Goal: Information Seeking & Learning: Find contact information

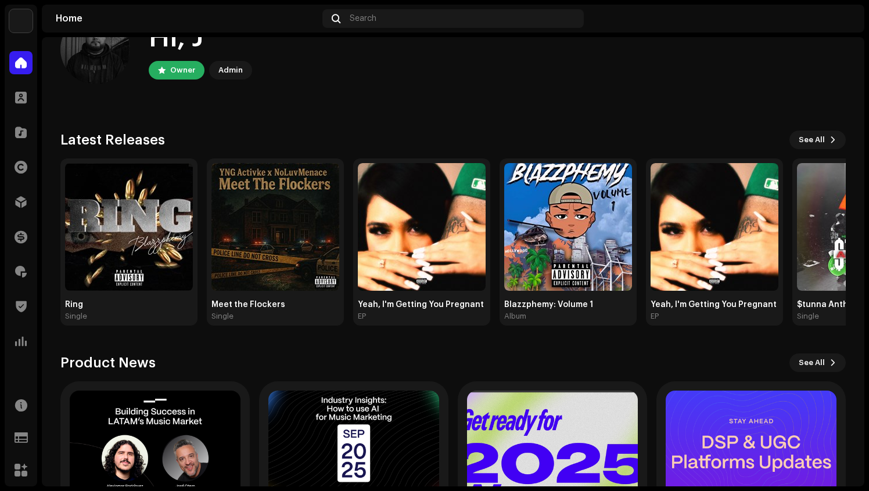
scroll to position [42, 0]
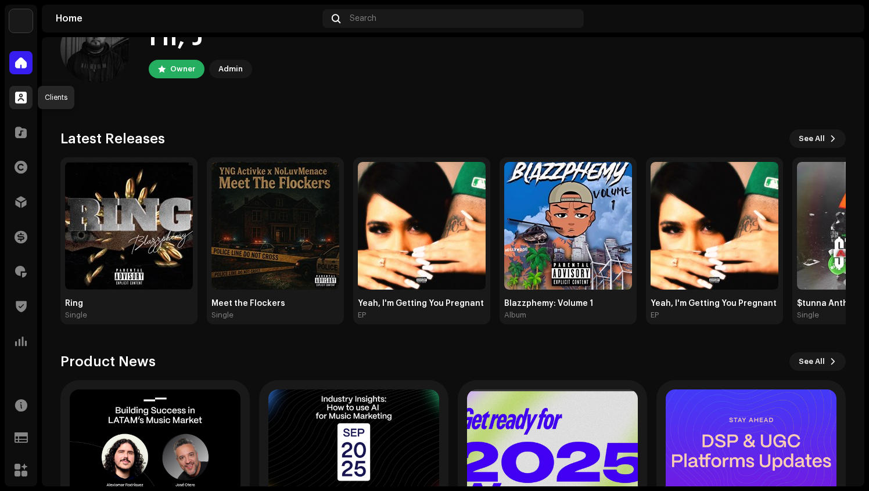
click at [28, 94] on div at bounding box center [20, 97] width 23 height 23
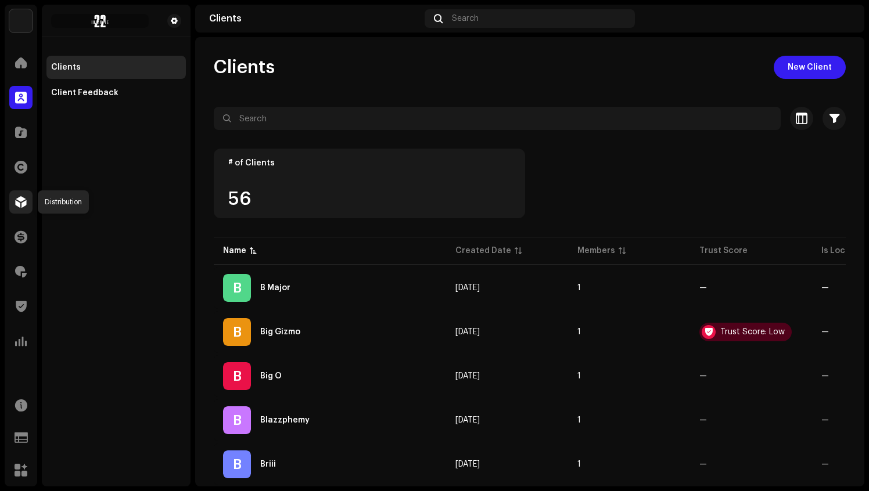
click at [22, 197] on span at bounding box center [21, 201] width 12 height 9
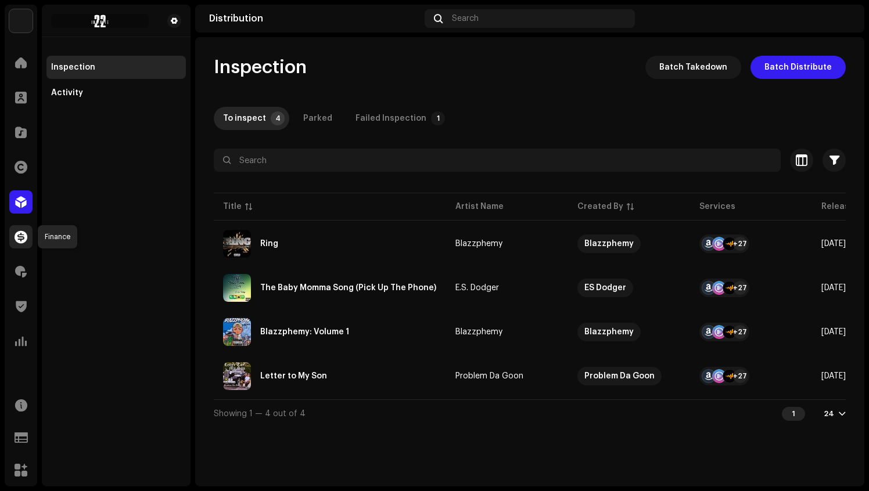
click at [25, 240] on span at bounding box center [21, 236] width 13 height 9
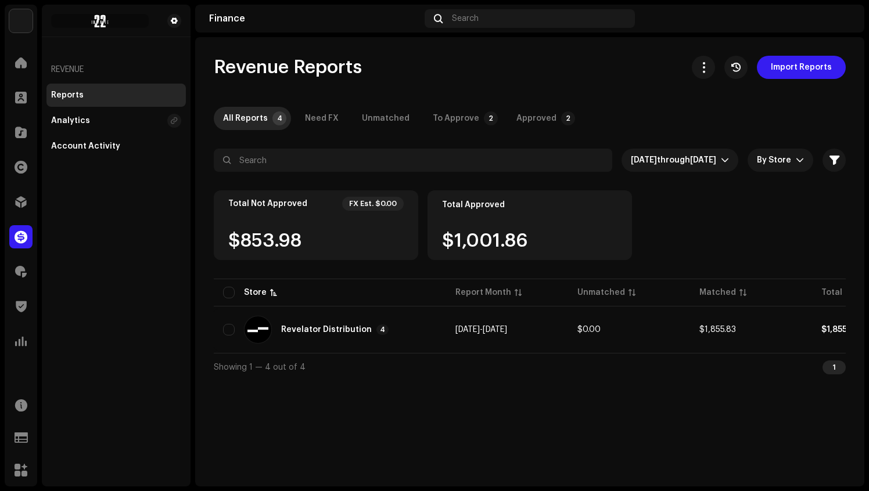
click at [319, 238] on div "$853.98" at bounding box center [315, 241] width 175 height 19
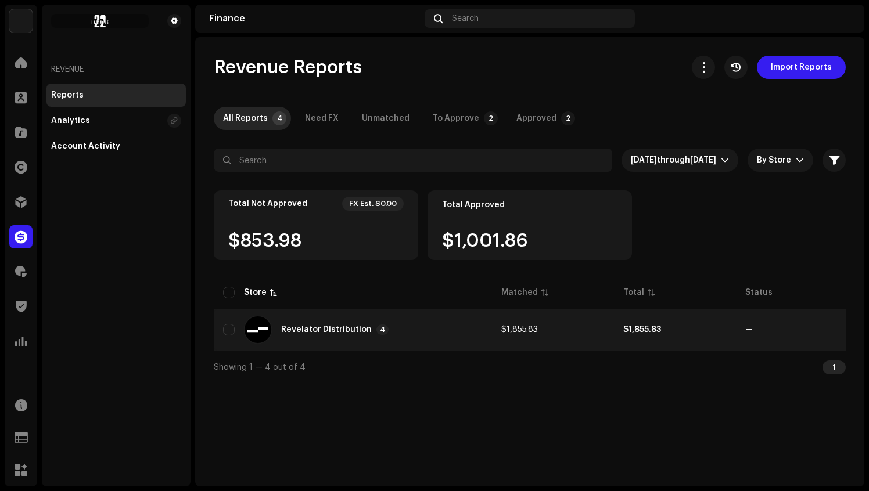
scroll to position [0, 210]
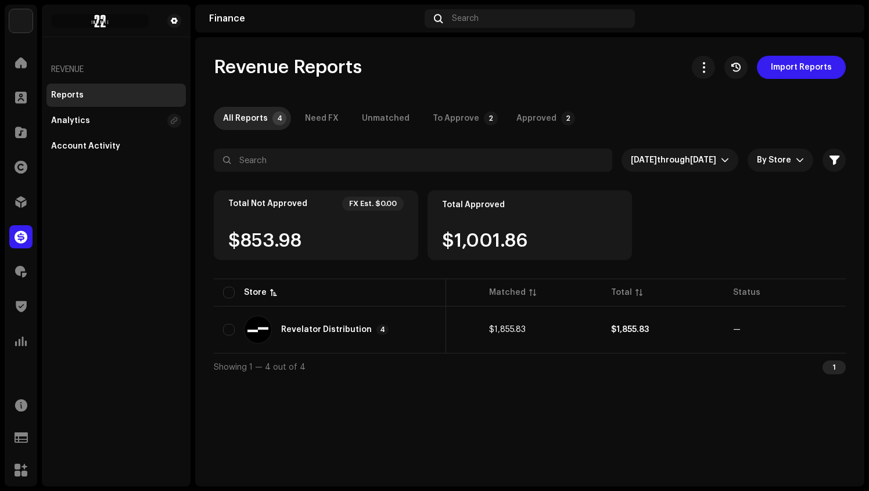
click at [272, 243] on div "$853.98" at bounding box center [315, 241] width 175 height 19
click at [444, 120] on div "To Approve" at bounding box center [456, 118] width 46 height 23
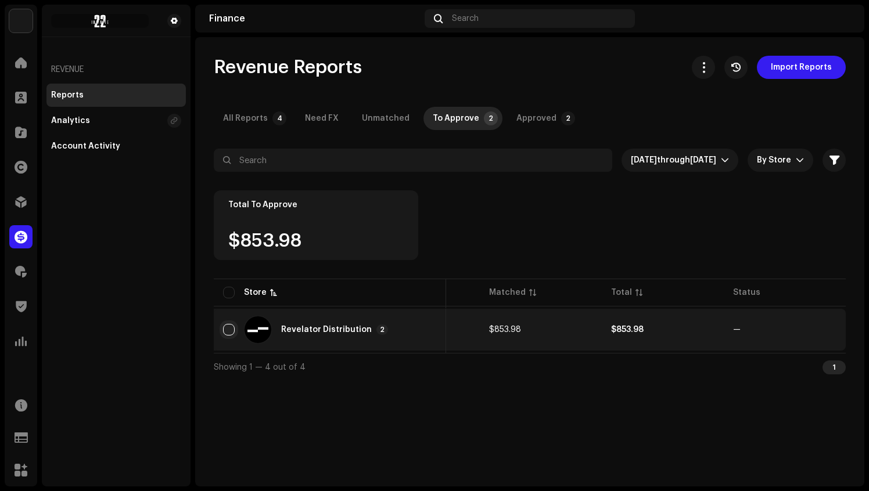
click at [229, 334] on input "checkbox" at bounding box center [229, 330] width 12 height 12
checkbox input "true"
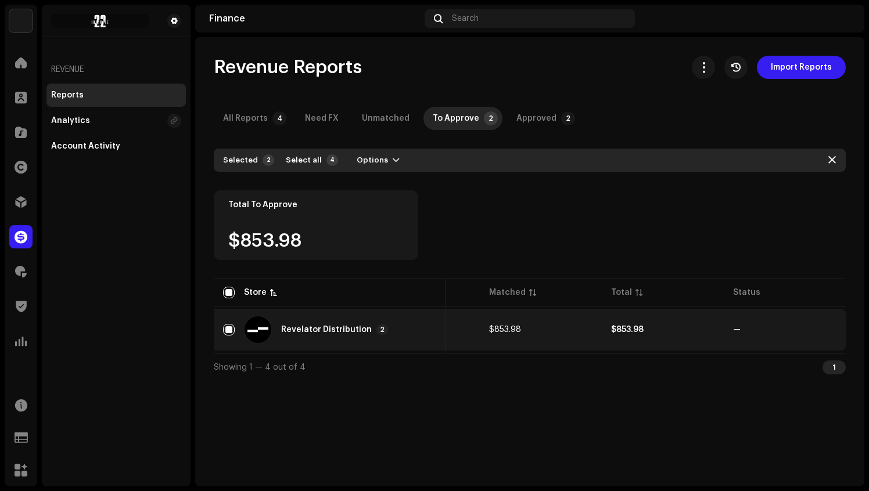
click at [318, 336] on div "Revelator Distribution 2" at bounding box center [330, 330] width 214 height 28
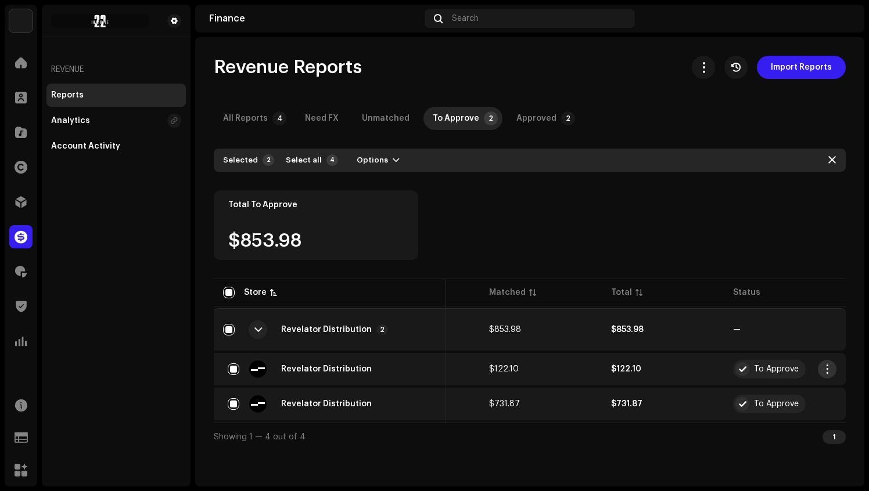
click at [823, 369] on span "button" at bounding box center [827, 369] width 9 height 9
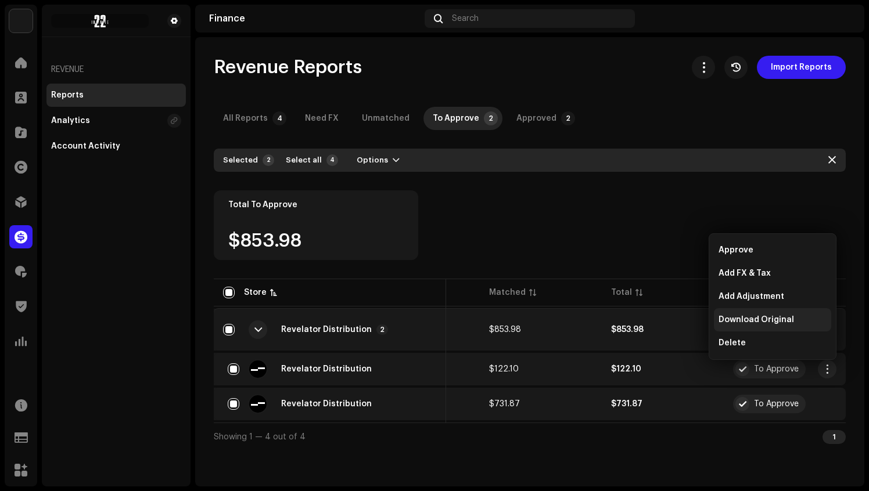
click at [795, 321] on div "Download Original" at bounding box center [773, 319] width 108 height 9
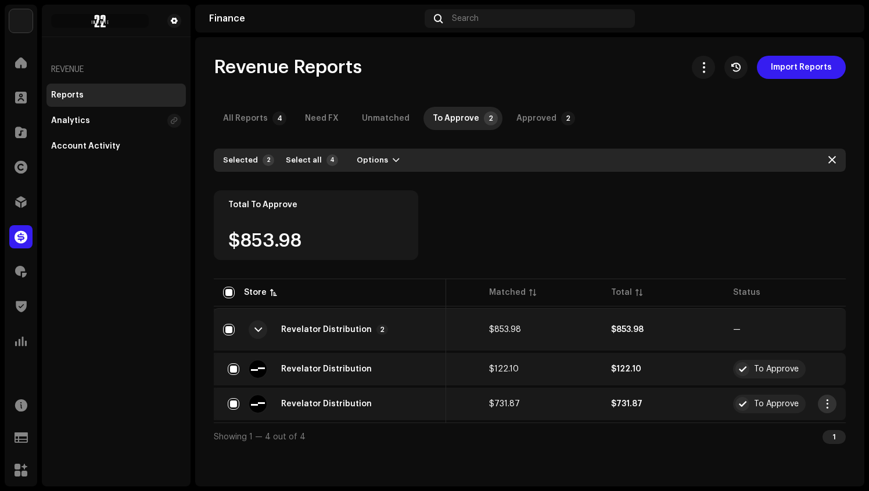
click at [828, 405] on span "button" at bounding box center [827, 404] width 9 height 9
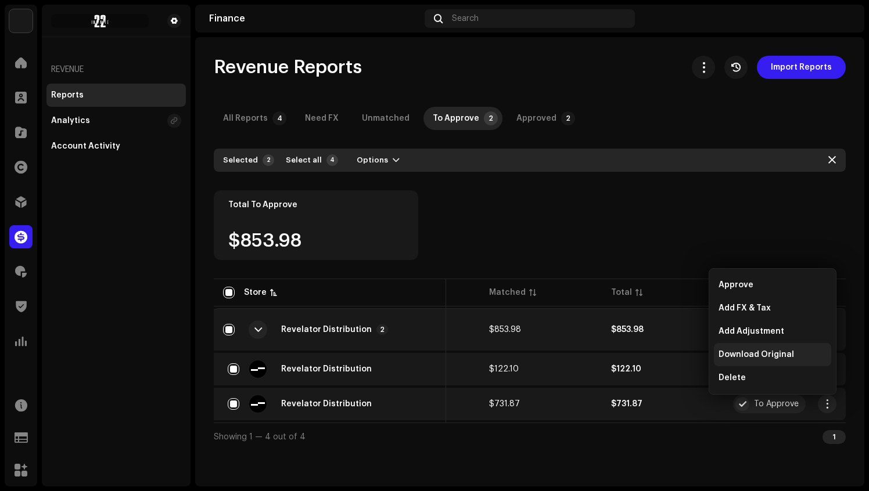
click at [788, 354] on span "Download Original" at bounding box center [757, 354] width 76 height 9
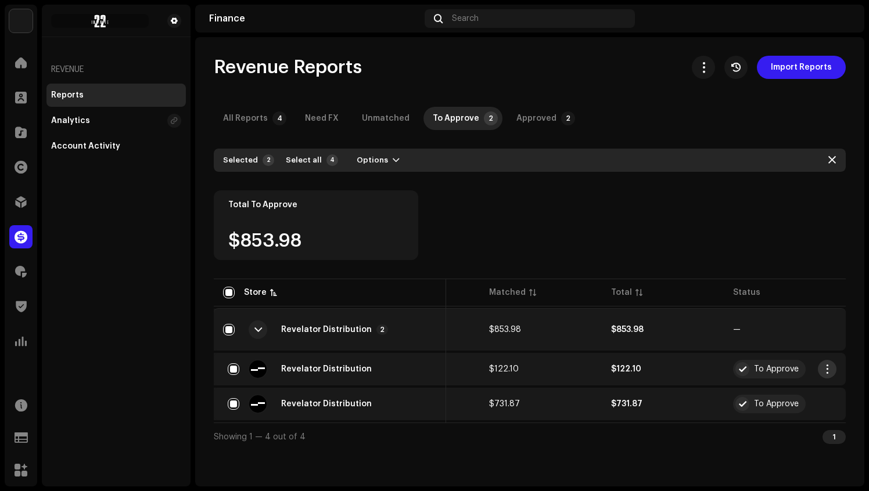
click at [825, 369] on span "button" at bounding box center [827, 369] width 9 height 9
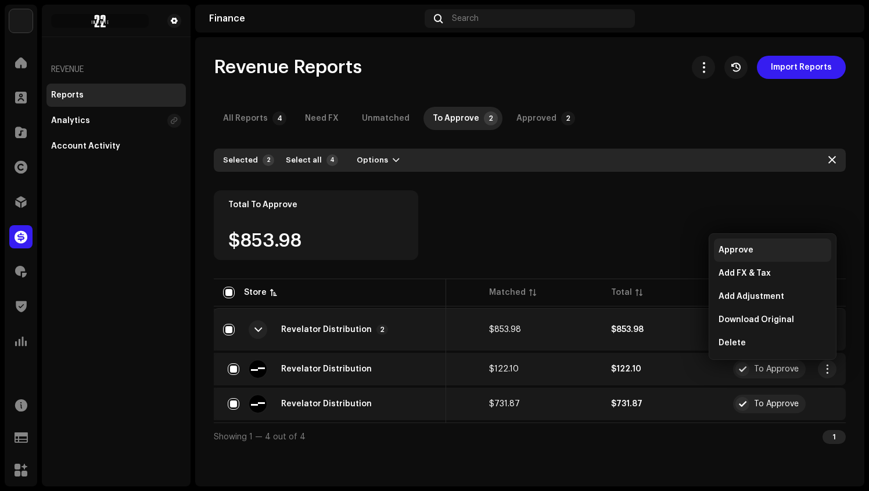
click at [753, 253] on div "Approve" at bounding box center [773, 250] width 108 height 9
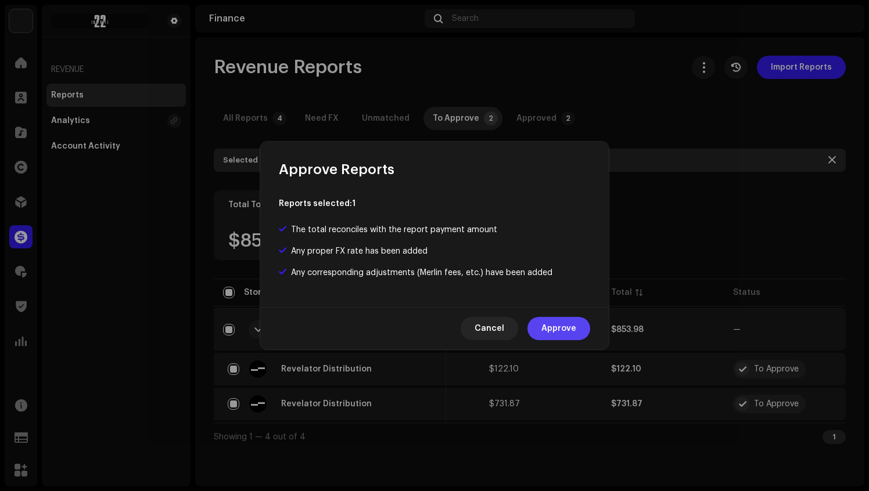
click at [576, 334] on button "Approve" at bounding box center [558, 328] width 63 height 23
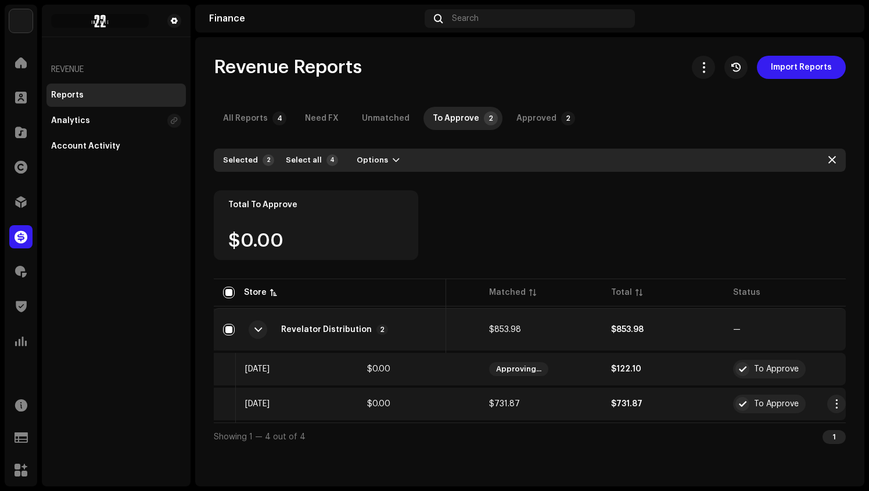
checkbox input "false"
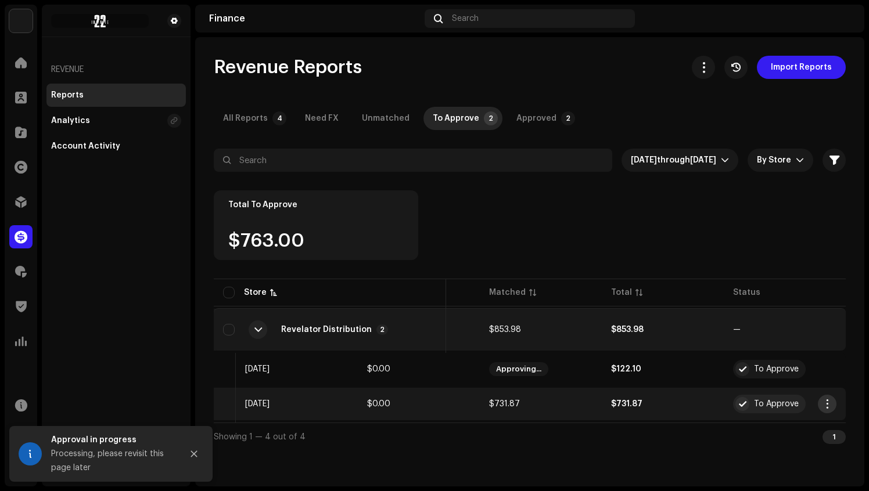
click at [828, 407] on span "button" at bounding box center [827, 404] width 9 height 9
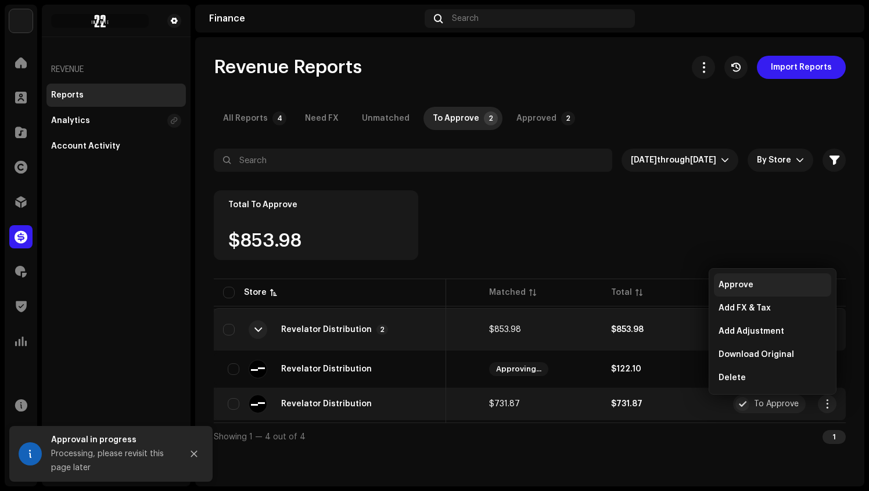
click at [744, 281] on span "Approve" at bounding box center [736, 285] width 35 height 9
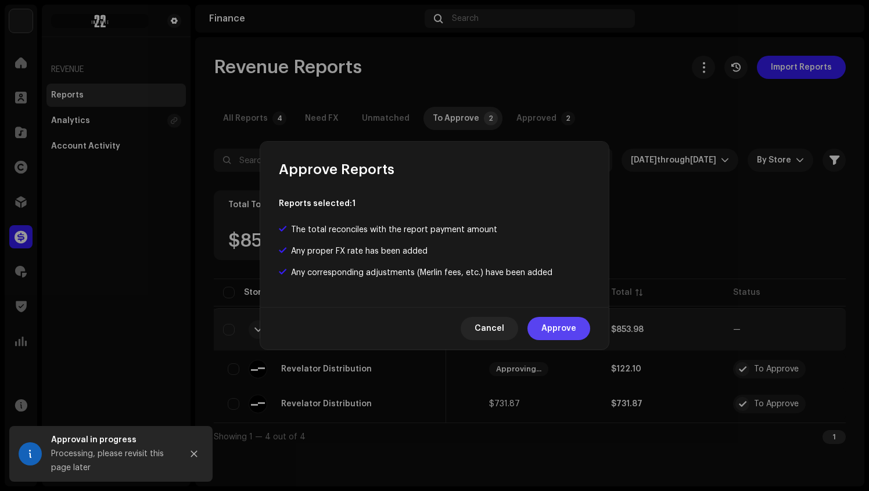
click at [566, 329] on span "Approve" at bounding box center [558, 328] width 35 height 23
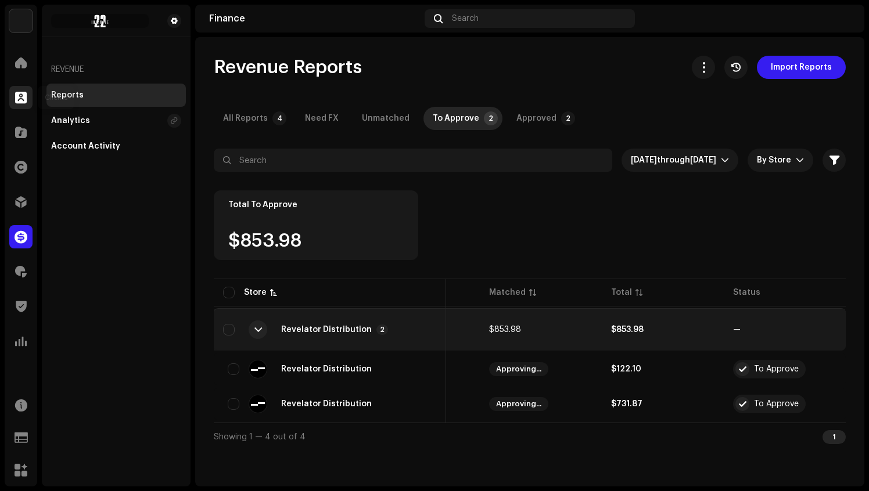
click at [22, 101] on span at bounding box center [21, 97] width 12 height 9
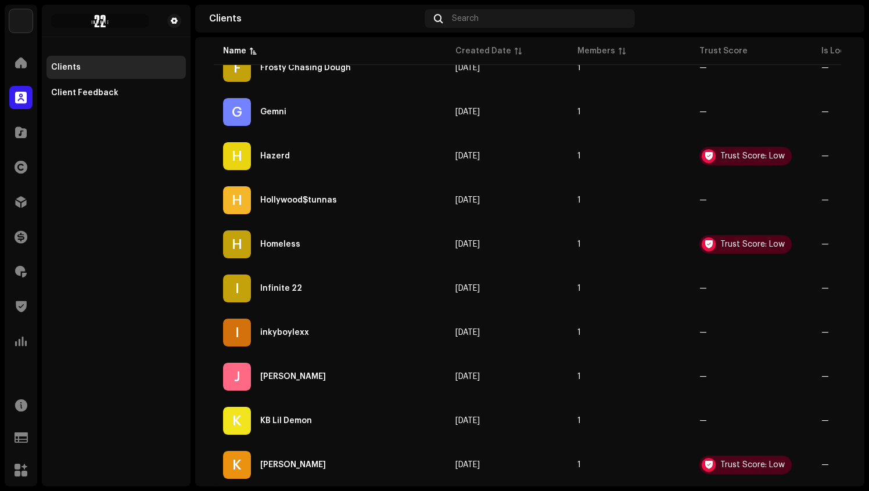
scroll to position [687, 0]
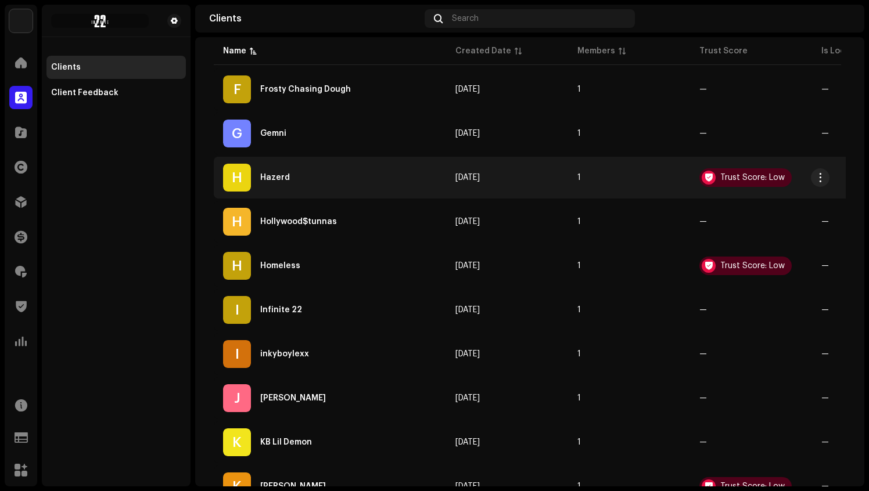
click at [283, 188] on div "H Hazerd" at bounding box center [330, 178] width 214 height 28
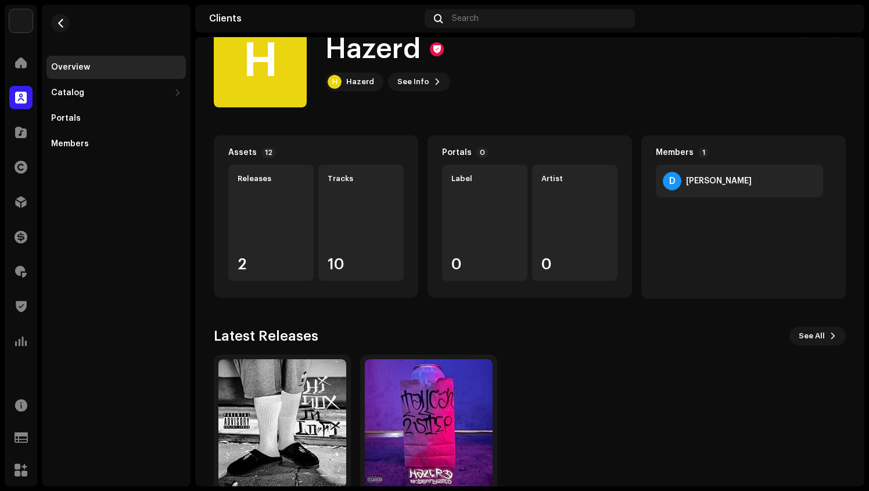
scroll to position [45, 0]
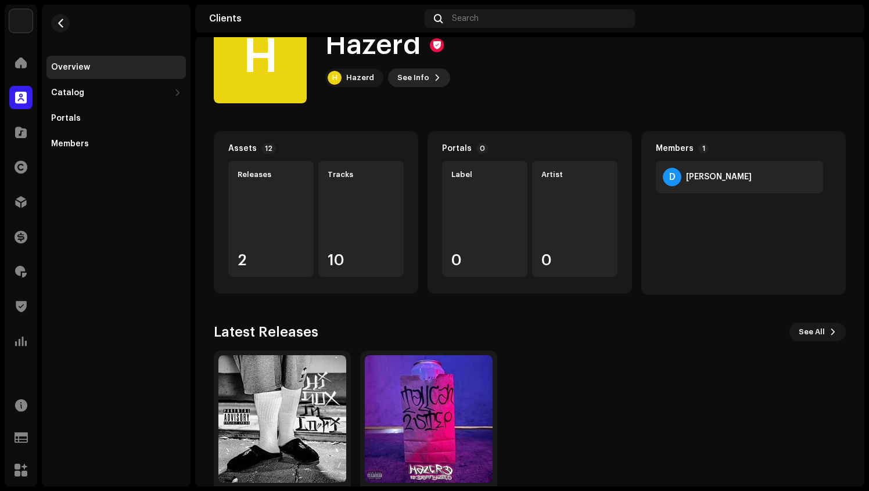
click at [426, 85] on button "See Info" at bounding box center [419, 78] width 62 height 19
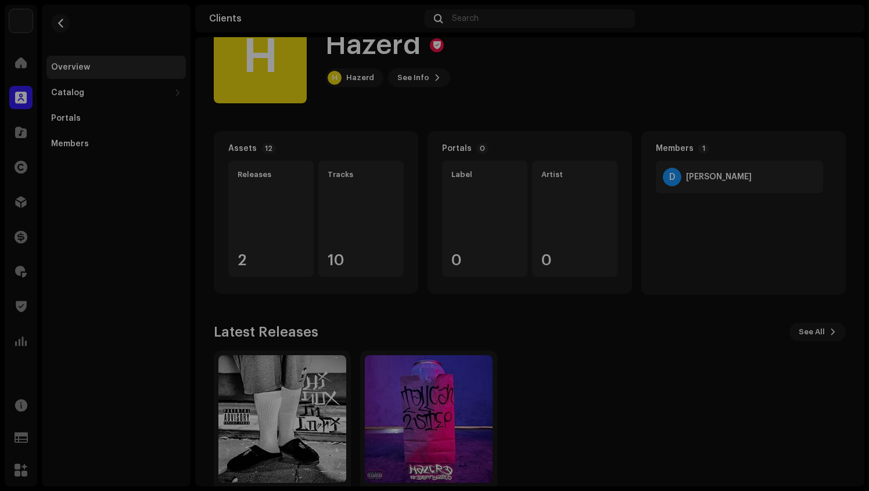
click at [479, 101] on div "H Hazerd 620762 Payee ID 679088 Created On [DATE]" at bounding box center [434, 245] width 869 height 491
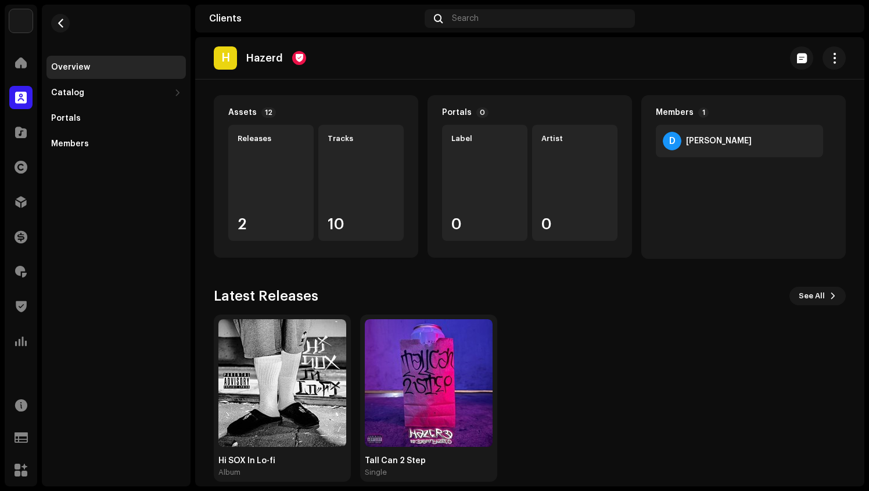
scroll to position [95, 0]
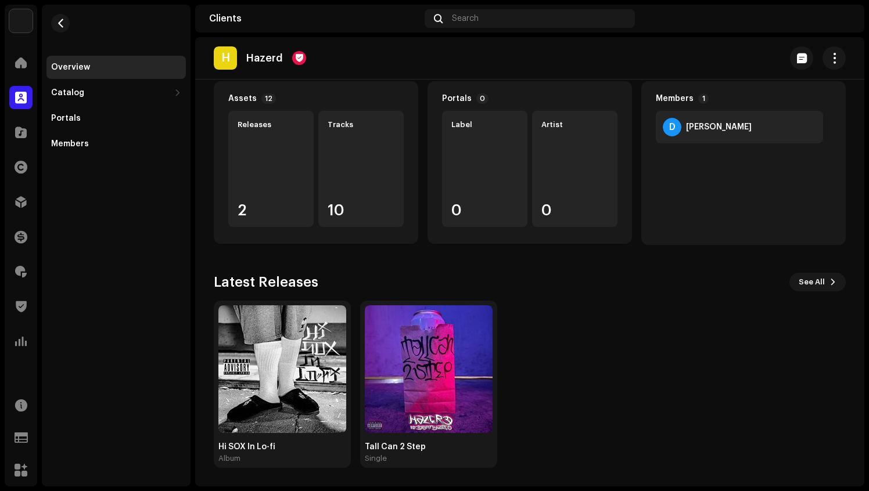
click at [700, 131] on div "D [PERSON_NAME]" at bounding box center [739, 127] width 167 height 33
click at [681, 128] on re-o-client-hero "H Hazerd H Hazerd H Hazerd See Info" at bounding box center [529, 83] width 669 height 93
click at [667, 123] on re-o-client-hero "H Hazerd H Hazerd H Hazerd See Info" at bounding box center [529, 83] width 669 height 93
click at [257, 62] on p "Hazerd" at bounding box center [264, 58] width 37 height 12
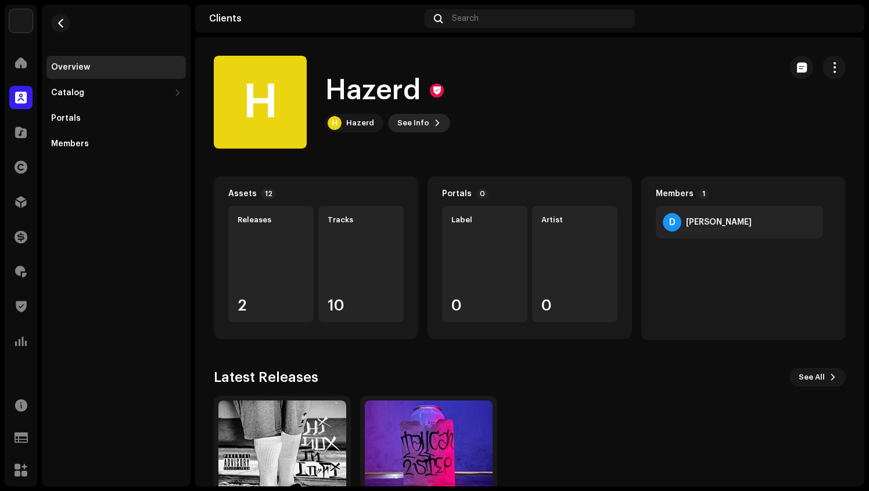
click at [419, 124] on span "See Info" at bounding box center [413, 123] width 32 height 23
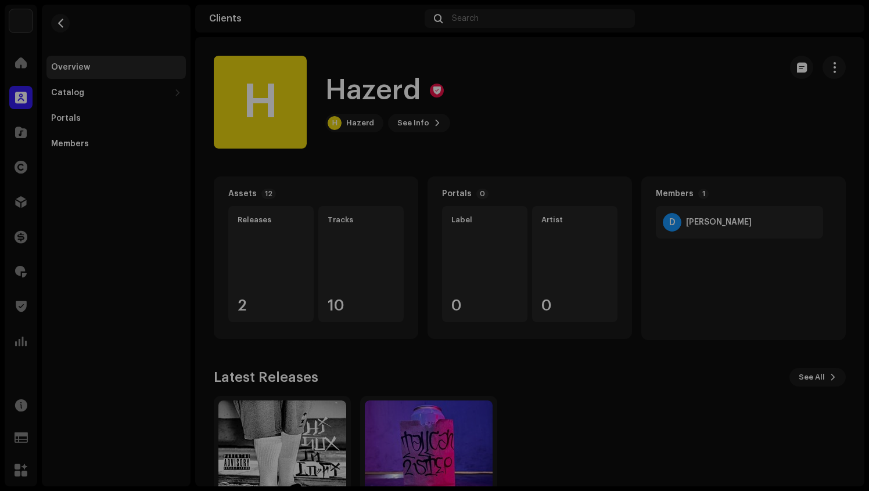
click at [404, 139] on div "H Hazerd 620762 Payee ID 679088 Created On [DATE]" at bounding box center [434, 245] width 869 height 491
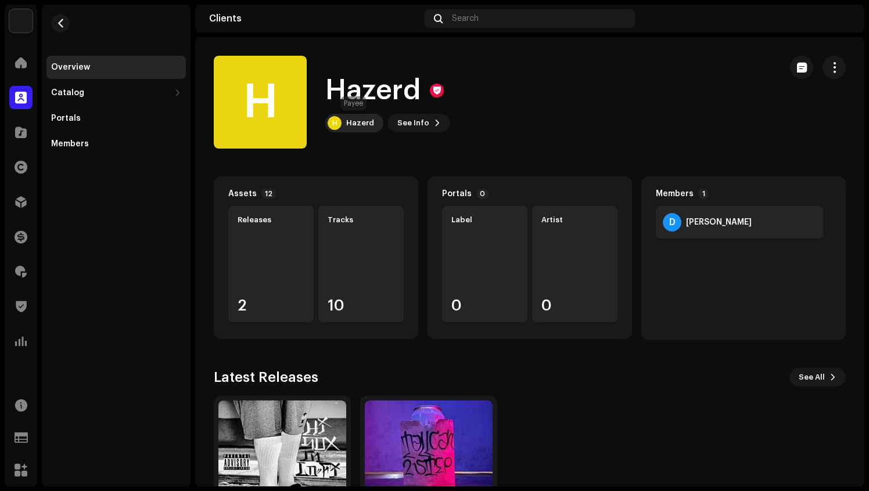
click at [353, 123] on div "Hazerd" at bounding box center [360, 122] width 28 height 9
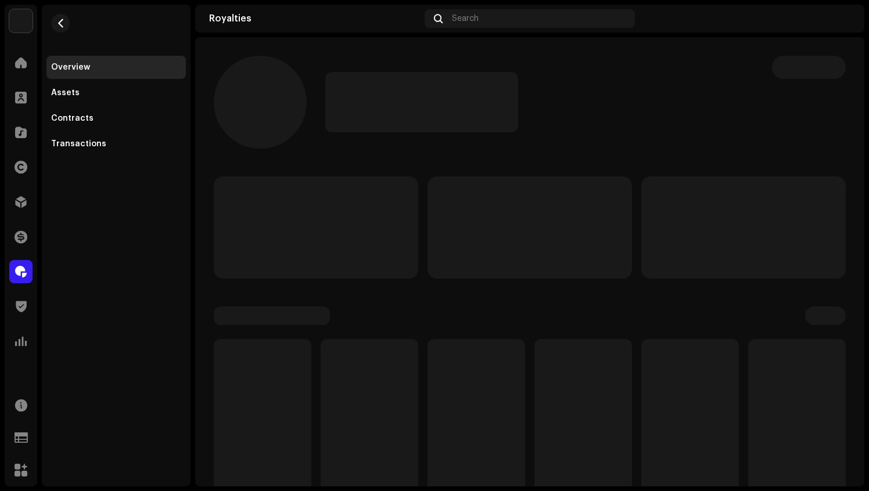
click at [349, 121] on p-skeleton at bounding box center [421, 102] width 193 height 60
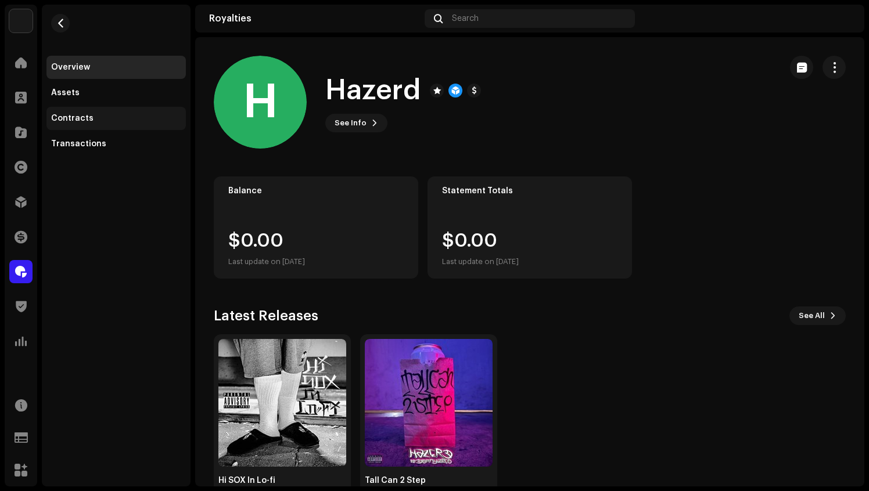
click at [97, 114] on div "Contracts" at bounding box center [116, 118] width 130 height 9
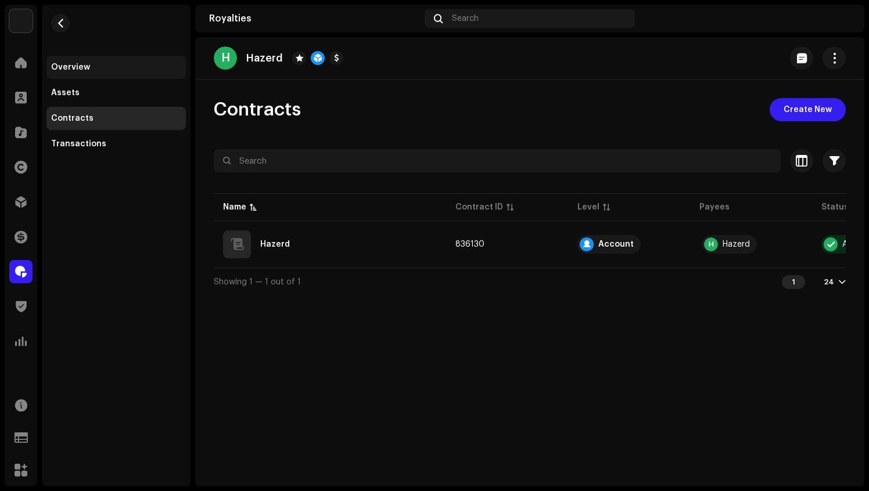
click at [83, 66] on div "Overview" at bounding box center [70, 67] width 39 height 9
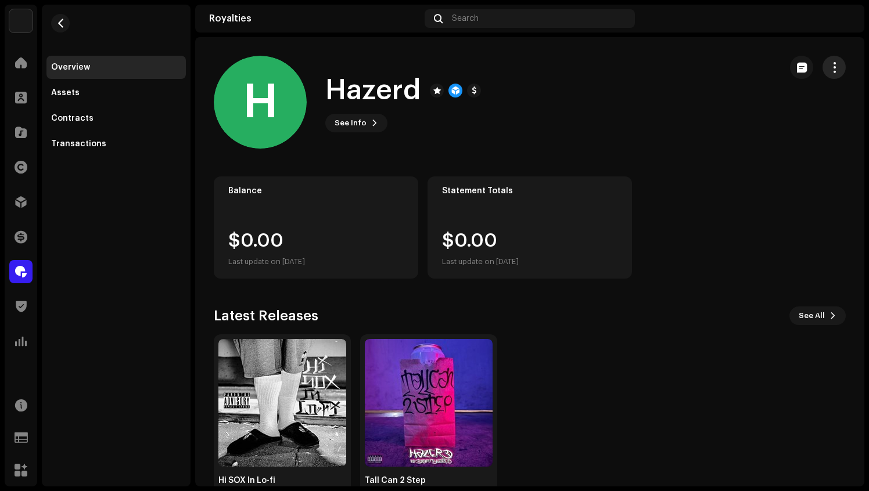
click at [830, 67] on span "button" at bounding box center [834, 67] width 11 height 9
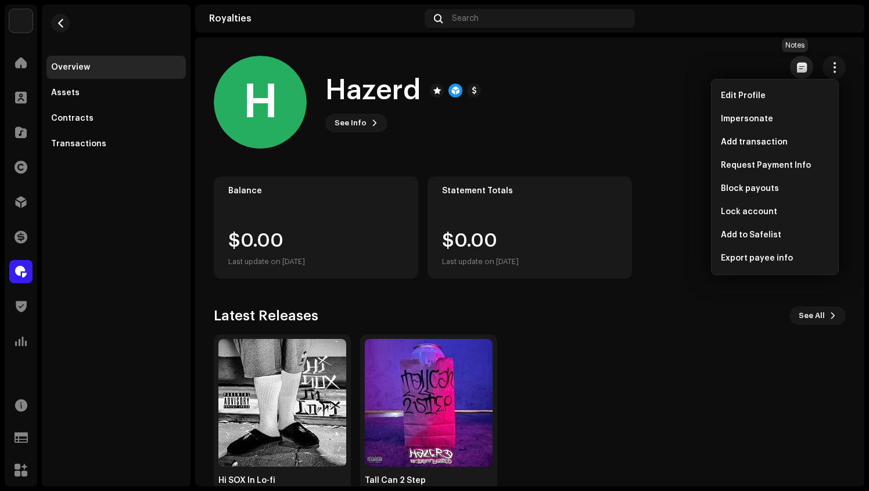
click at [797, 66] on span "button" at bounding box center [802, 67] width 10 height 9
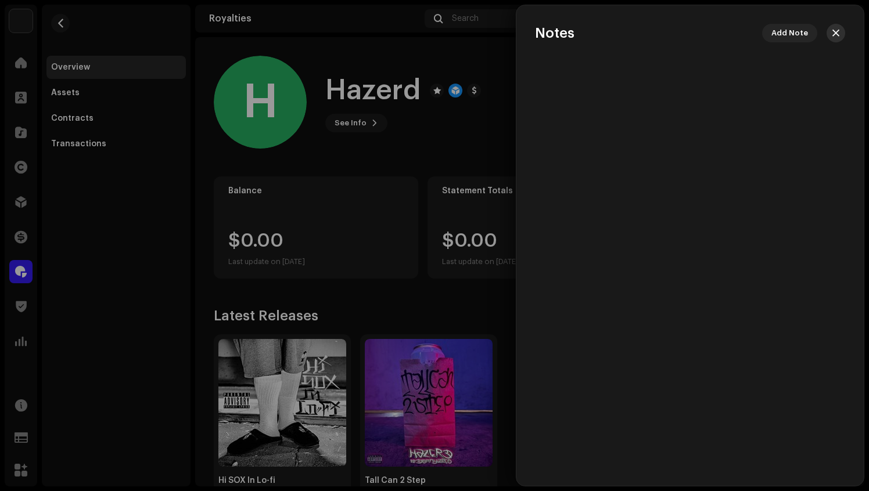
click at [842, 31] on button "button" at bounding box center [836, 33] width 19 height 19
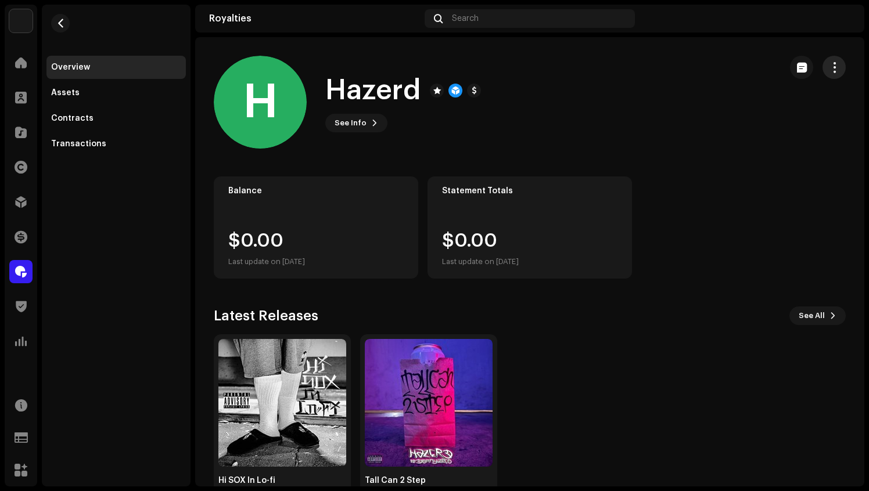
click at [834, 63] on button "button" at bounding box center [834, 67] width 23 height 23
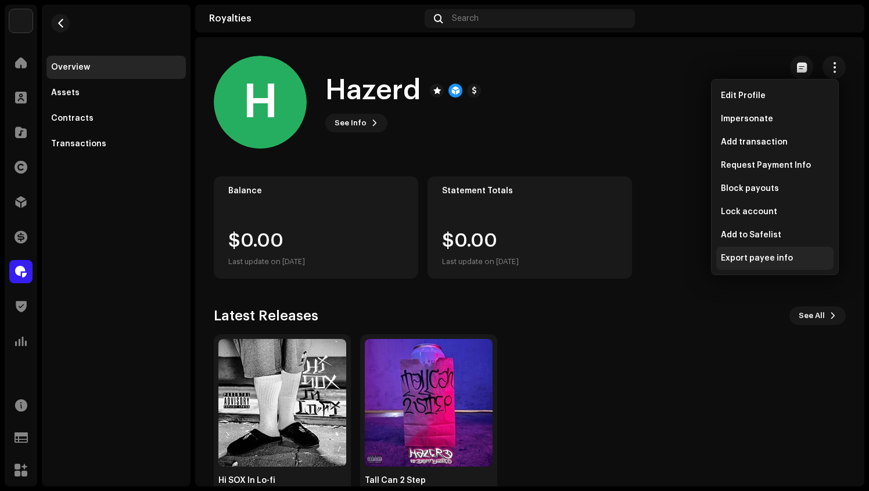
click at [745, 259] on span "Export payee info" at bounding box center [757, 258] width 72 height 9
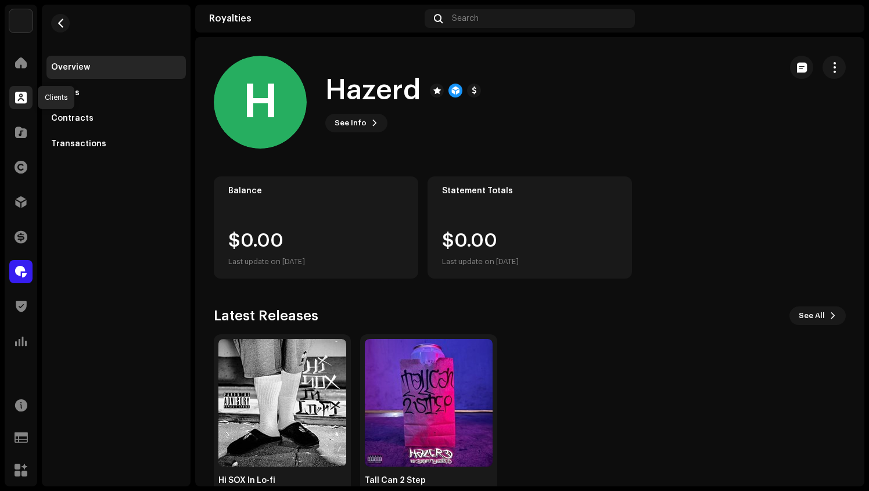
click at [20, 95] on span at bounding box center [21, 97] width 12 height 9
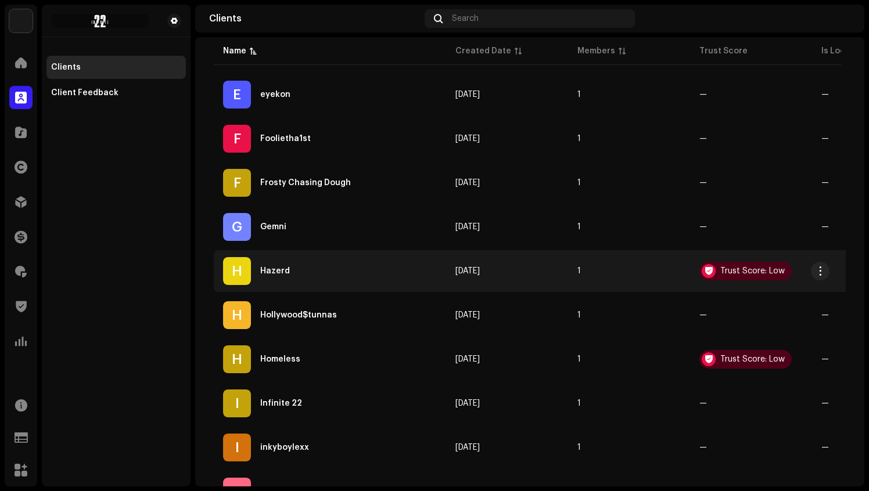
click at [373, 272] on div "H Hazerd" at bounding box center [330, 271] width 214 height 28
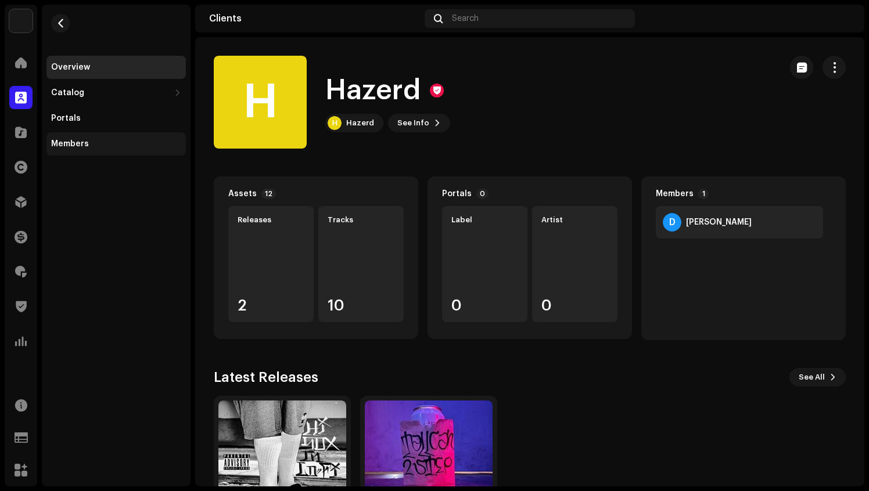
click at [106, 139] on div "Members" at bounding box center [116, 143] width 130 height 9
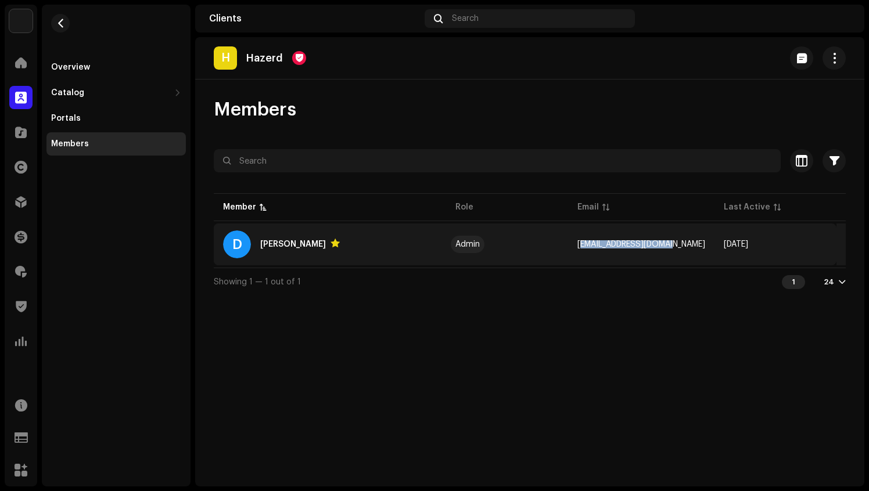
drag, startPoint x: 669, startPoint y: 246, endPoint x: 576, endPoint y: 245, distance: 92.4
click at [576, 245] on td "[EMAIL_ADDRESS][DOMAIN_NAME]" at bounding box center [641, 245] width 146 height 42
copy span "[EMAIL_ADDRESS][DOMAIN_NAME]"
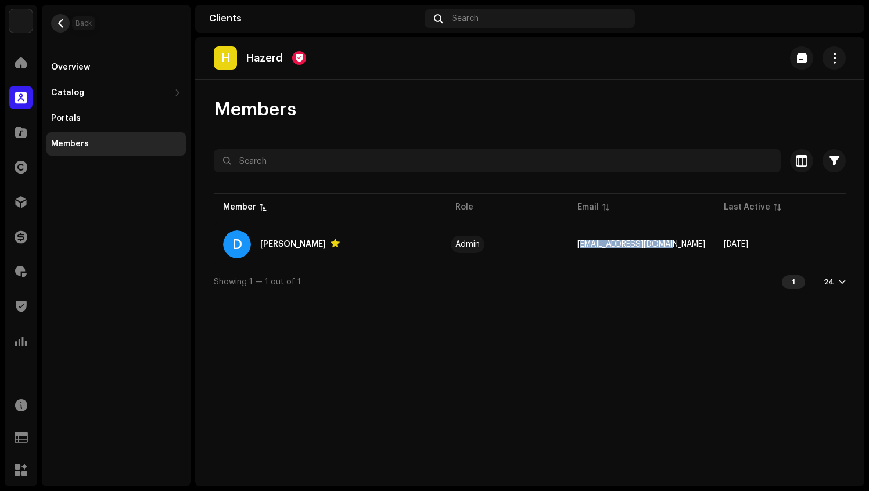
click at [57, 21] on span "button" at bounding box center [60, 23] width 9 height 9
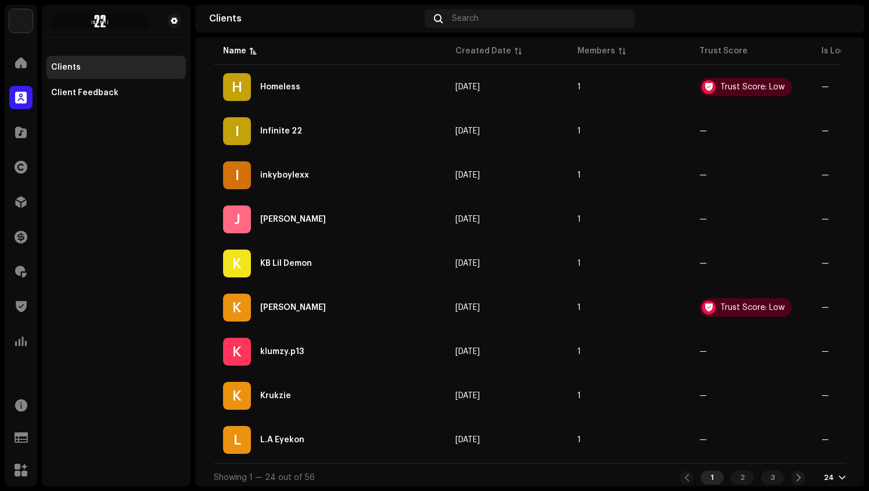
scroll to position [875, 0]
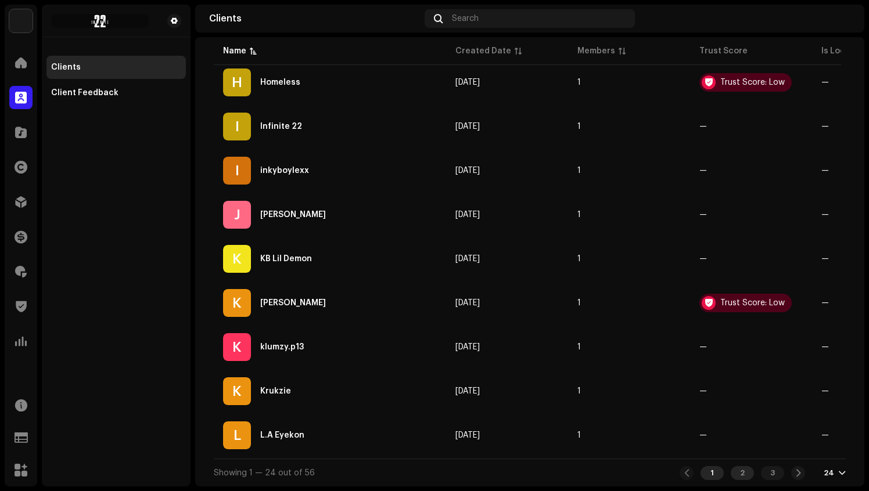
click at [737, 472] on div "2" at bounding box center [742, 473] width 23 height 14
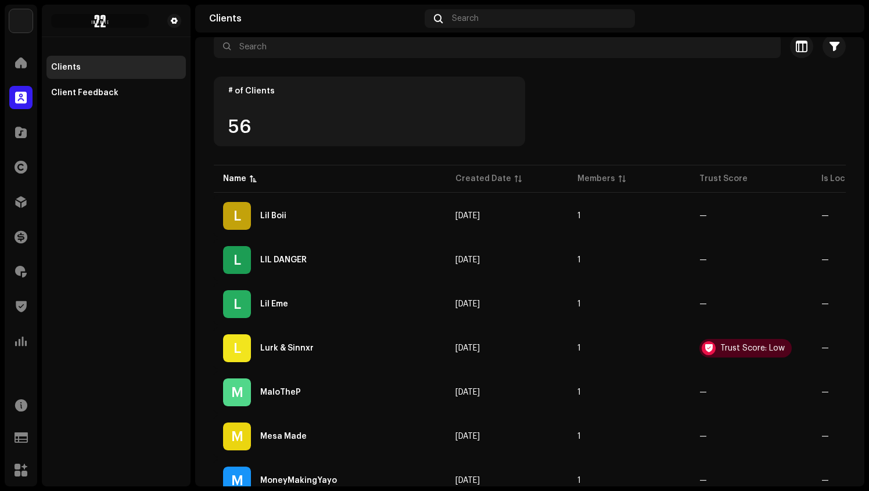
scroll to position [71, 0]
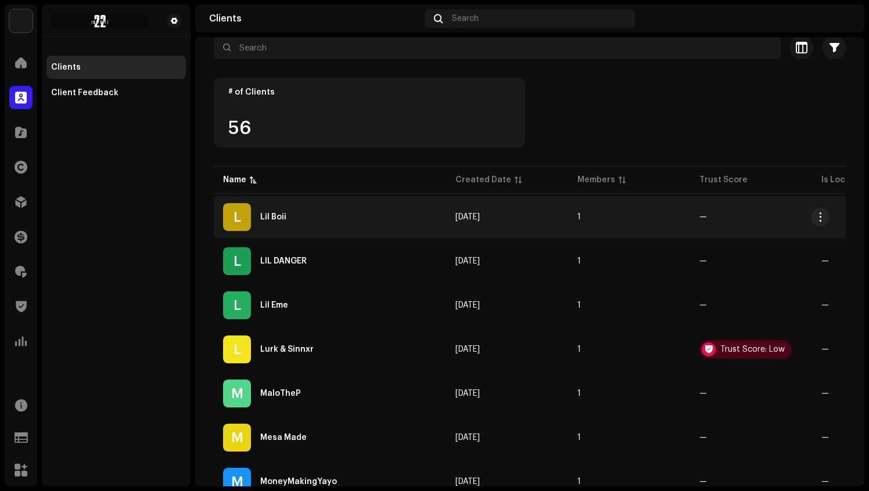
click at [341, 220] on div "L Lil Boii" at bounding box center [330, 217] width 214 height 28
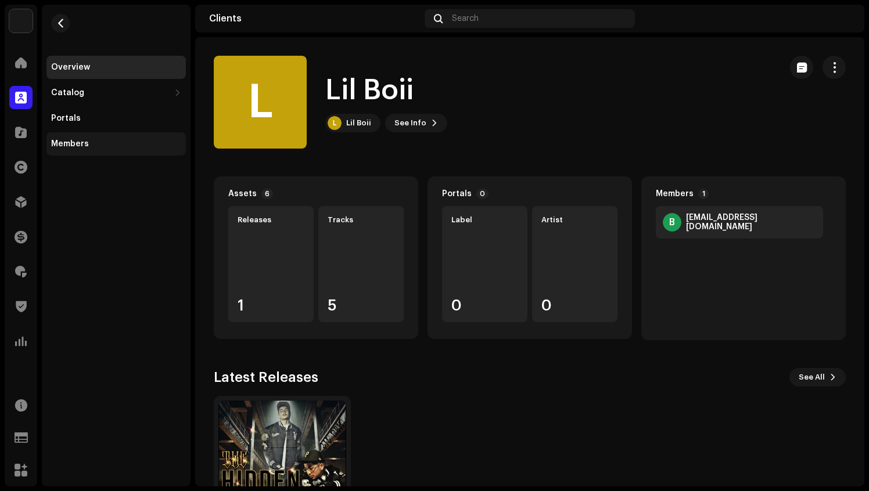
click at [101, 140] on div "Members" at bounding box center [116, 143] width 130 height 9
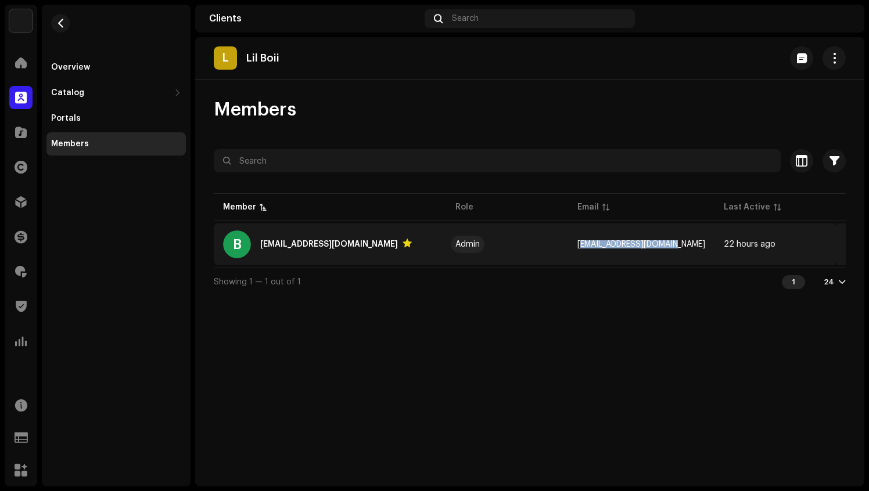
drag, startPoint x: 675, startPoint y: 245, endPoint x: 575, endPoint y: 247, distance: 99.9
click at [575, 247] on td "[EMAIL_ADDRESS][DOMAIN_NAME]" at bounding box center [641, 245] width 146 height 42
copy span "[EMAIL_ADDRESS][DOMAIN_NAME]"
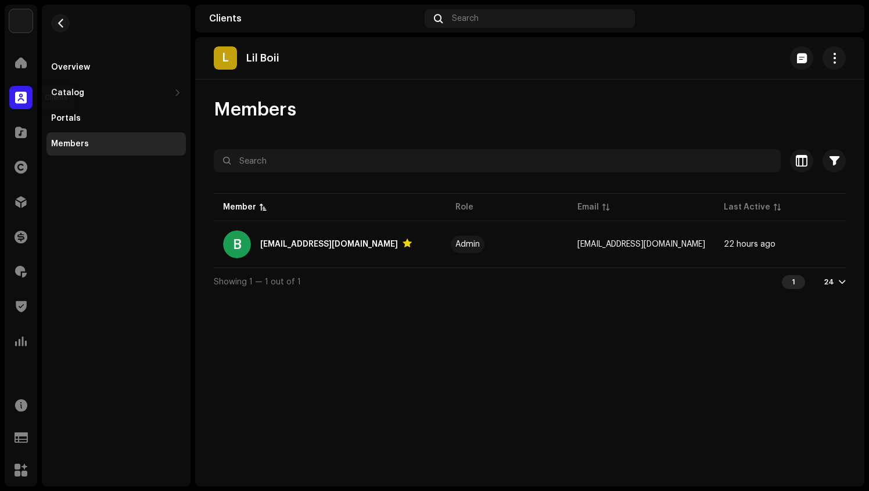
click at [23, 93] on span at bounding box center [21, 97] width 12 height 9
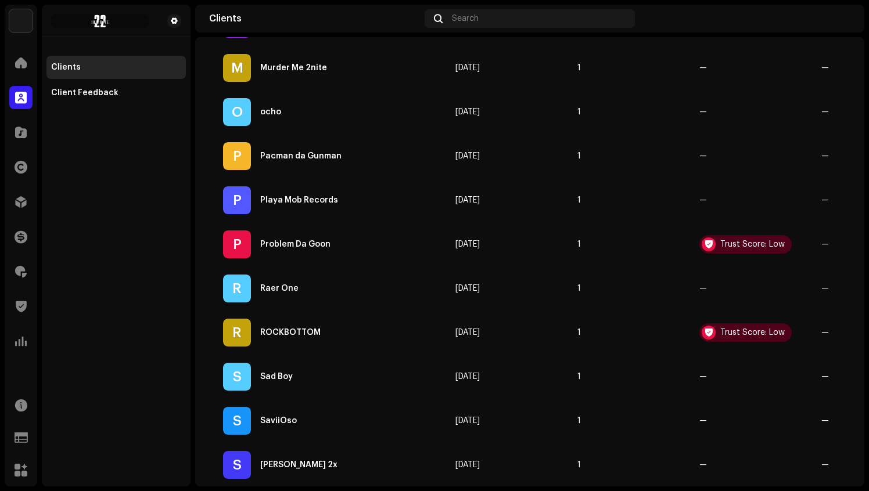
scroll to position [875, 0]
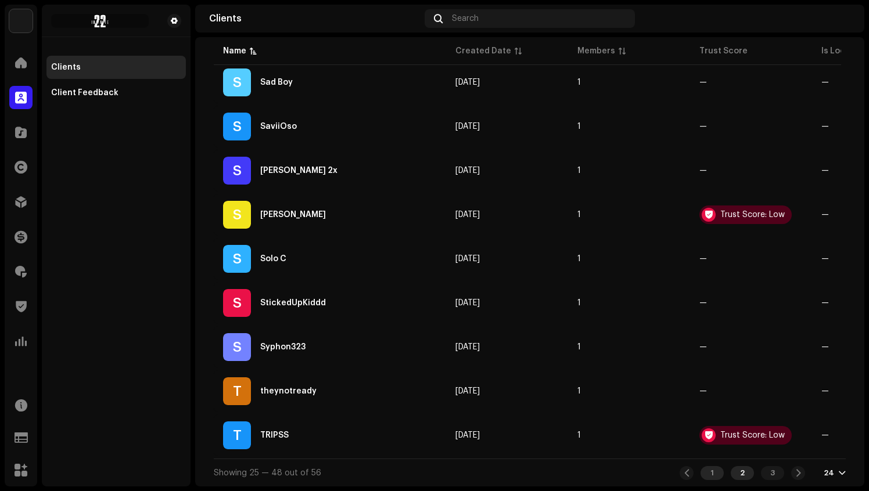
click at [710, 471] on div "1" at bounding box center [712, 473] width 23 height 14
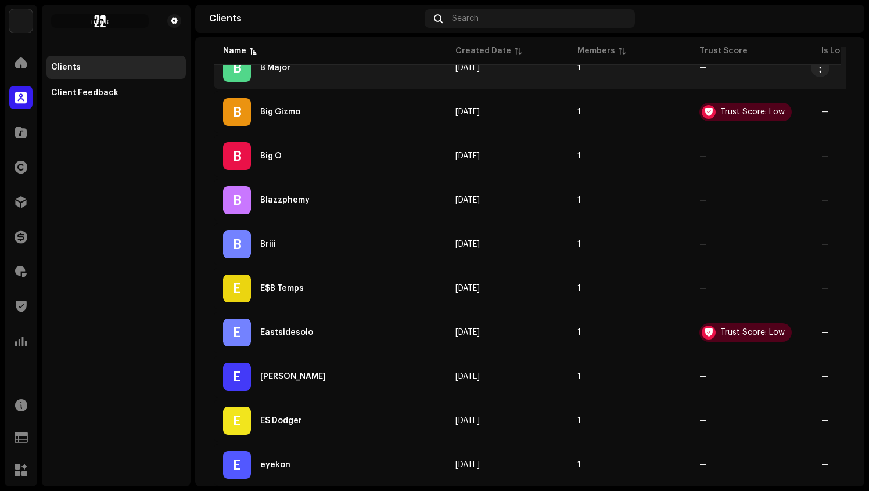
scroll to position [233, 0]
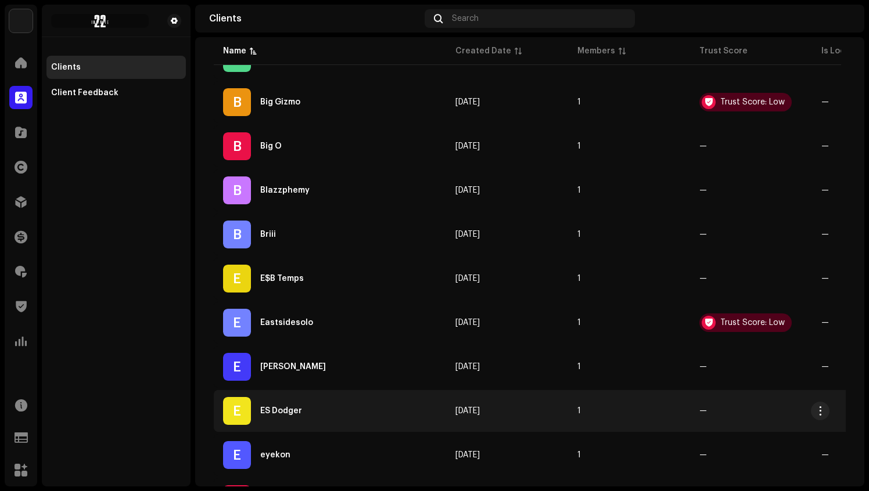
click at [344, 407] on div "E ES Dodger" at bounding box center [330, 411] width 214 height 28
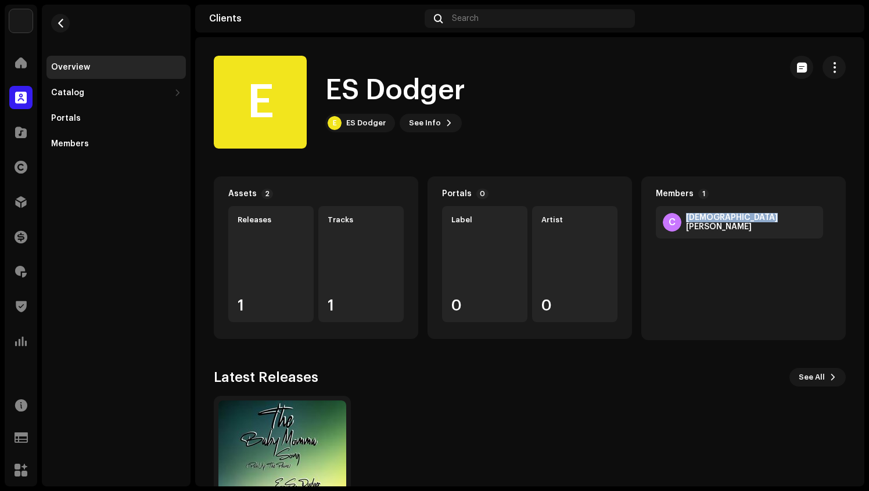
drag, startPoint x: 756, startPoint y: 225, endPoint x: 681, endPoint y: 227, distance: 75.0
click at [681, 227] on div "C [PERSON_NAME]" at bounding box center [739, 222] width 167 height 33
copy div "[DEMOGRAPHIC_DATA][PERSON_NAME]"
click at [88, 146] on div "Members" at bounding box center [116, 143] width 130 height 9
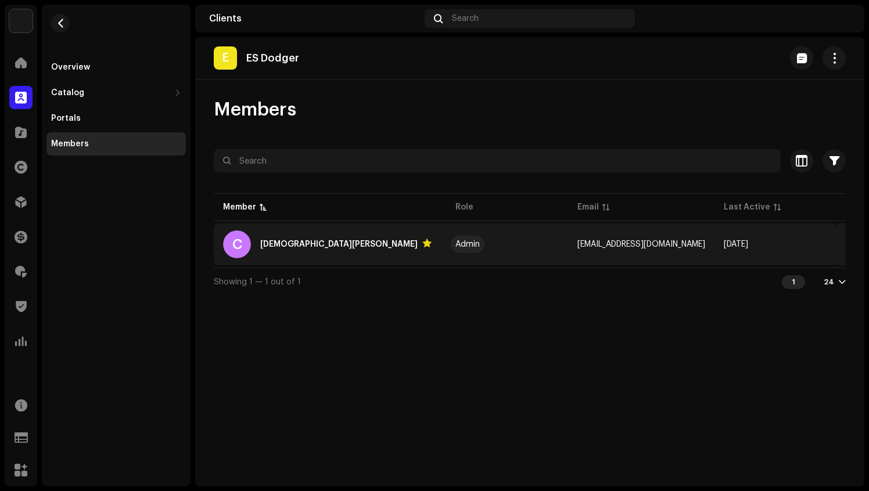
drag, startPoint x: 576, startPoint y: 242, endPoint x: 705, endPoint y: 242, distance: 129.0
click at [705, 242] on td "[EMAIL_ADDRESS][DOMAIN_NAME]" at bounding box center [641, 245] width 146 height 42
copy span "[EMAIL_ADDRESS][DOMAIN_NAME]"
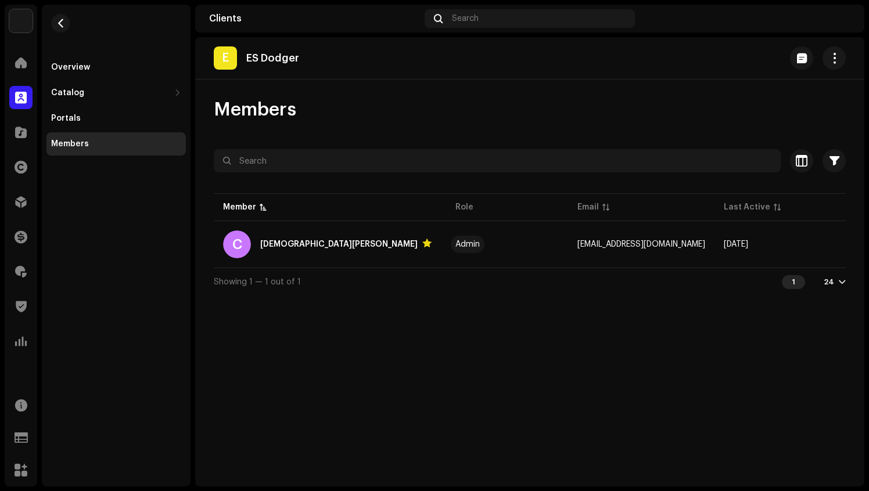
click at [844, 21] on img at bounding box center [841, 18] width 19 height 19
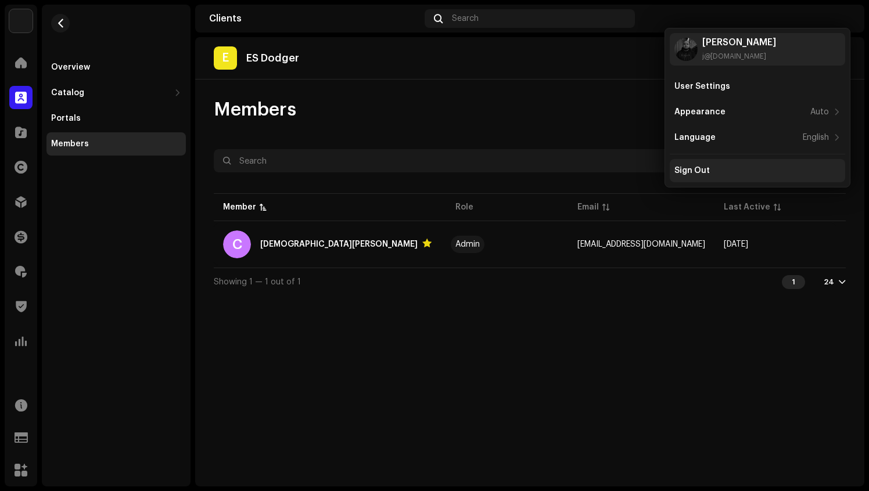
click at [720, 177] on div "Sign Out" at bounding box center [757, 170] width 175 height 23
click at [709, 167] on div "Sign Out" at bounding box center [757, 170] width 166 height 9
